Goal: Information Seeking & Learning: Find specific page/section

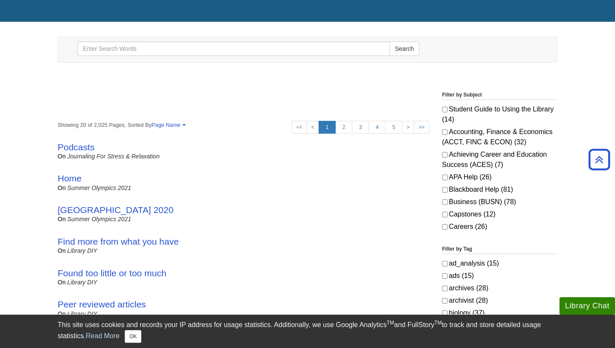
scroll to position [54, 0]
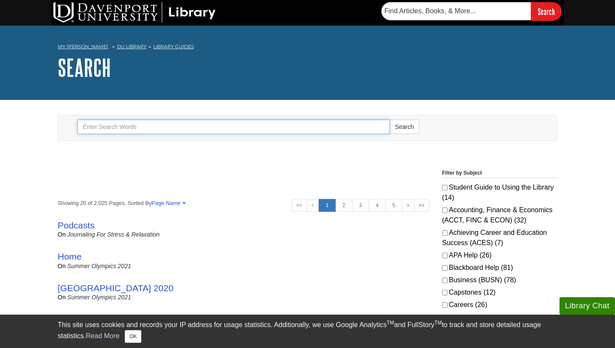
click at [256, 126] on input "Search" at bounding box center [233, 127] width 313 height 15
paste input "[URL][PERSON_NAME][DOMAIN_NAME] and [URL][DOMAIN_NAME]."
type input "[URL][PERSON_NAME][DOMAIN_NAME] and [URL][DOMAIN_NAME]."
click at [390, 120] on button "Search" at bounding box center [405, 127] width 30 height 15
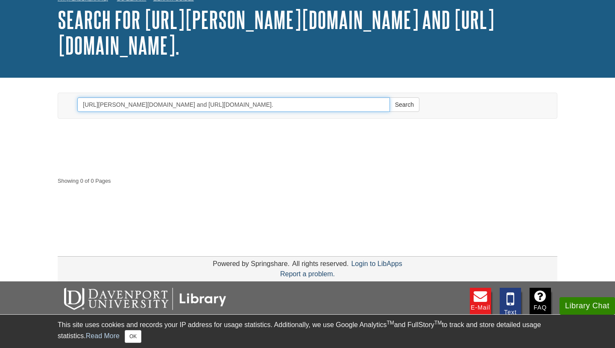
click at [390, 97] on button "Search" at bounding box center [405, 104] width 30 height 15
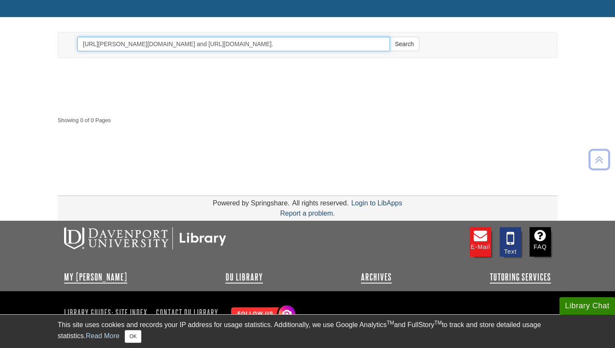
scroll to position [110, 0]
